Goal: Navigation & Orientation: Find specific page/section

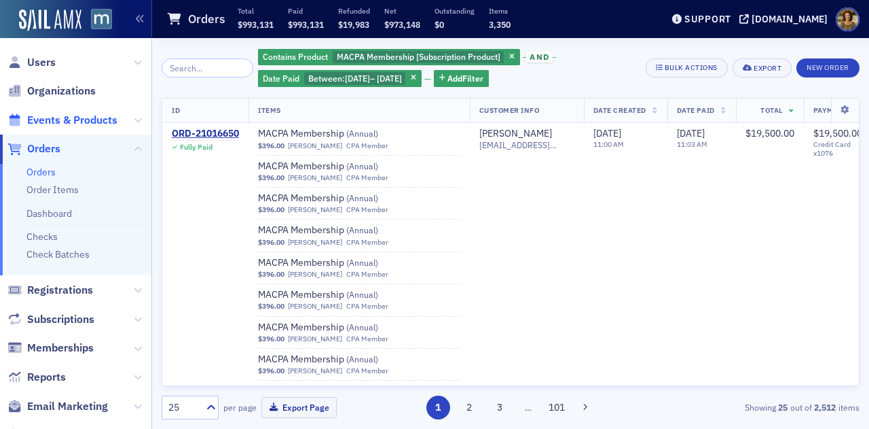
click at [68, 116] on span "Events & Products" at bounding box center [72, 120] width 90 height 15
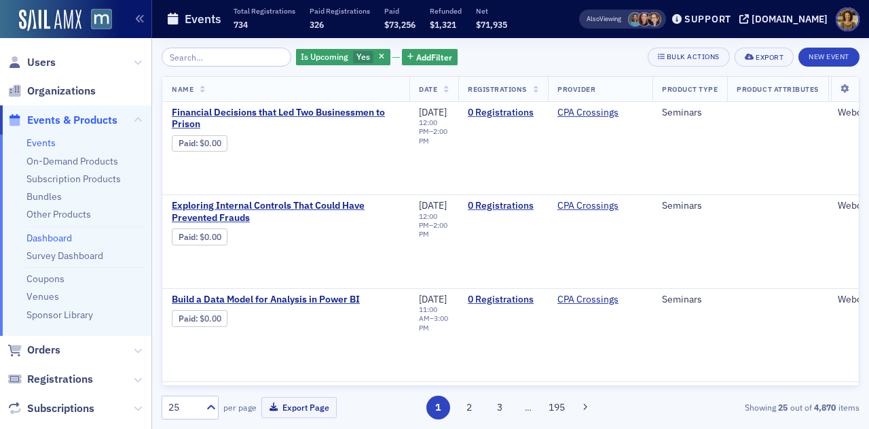
click at [46, 243] on link "Dashboard" at bounding box center [49, 238] width 46 height 12
